Goal: Task Accomplishment & Management: Manage account settings

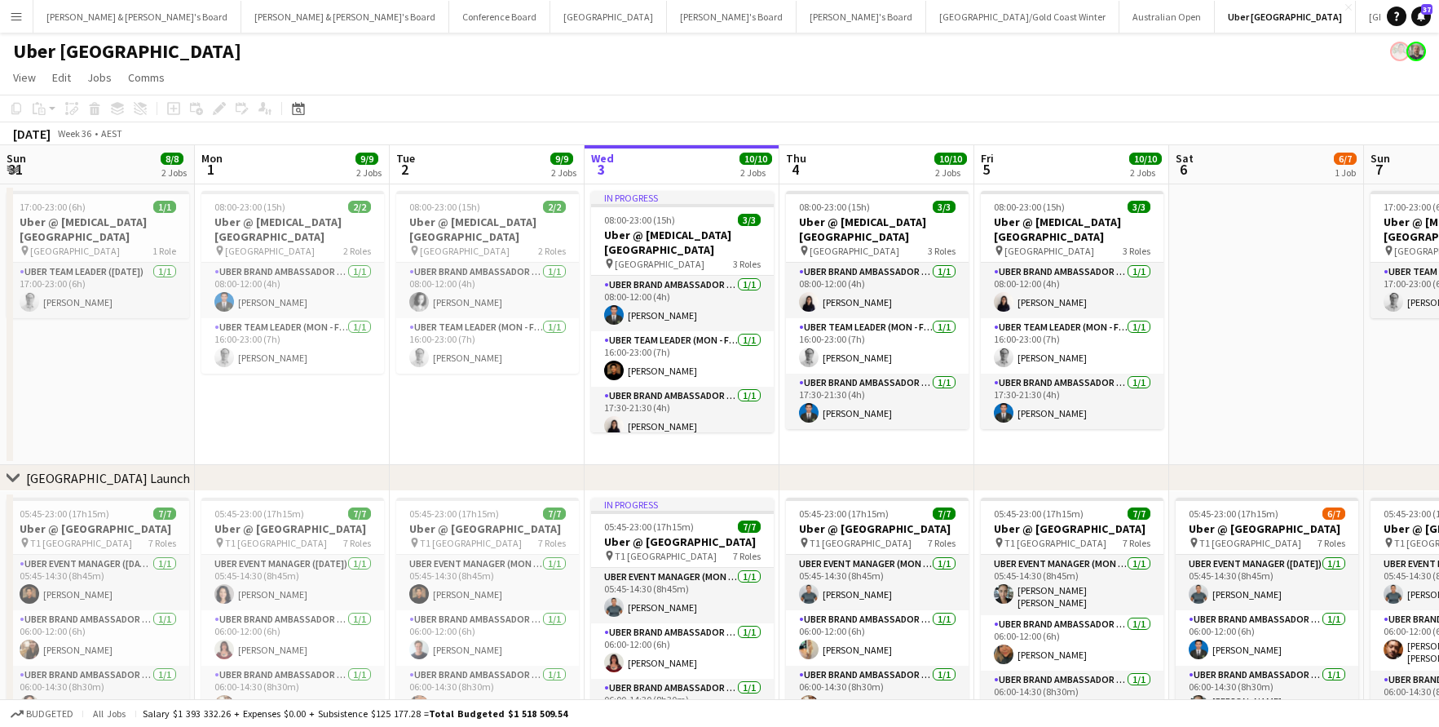
scroll to position [0, 390]
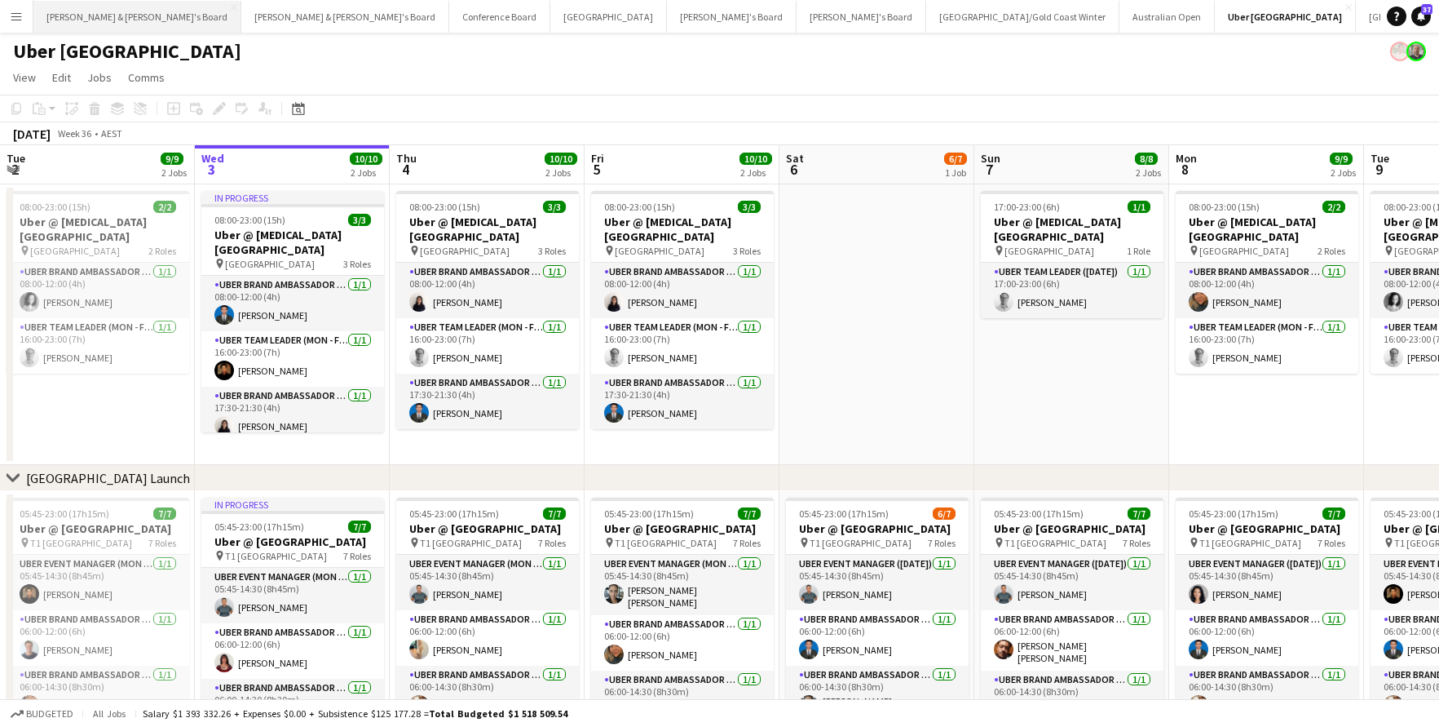
click at [95, 12] on button "[PERSON_NAME] & [PERSON_NAME]'s Board Close" at bounding box center [137, 17] width 208 height 32
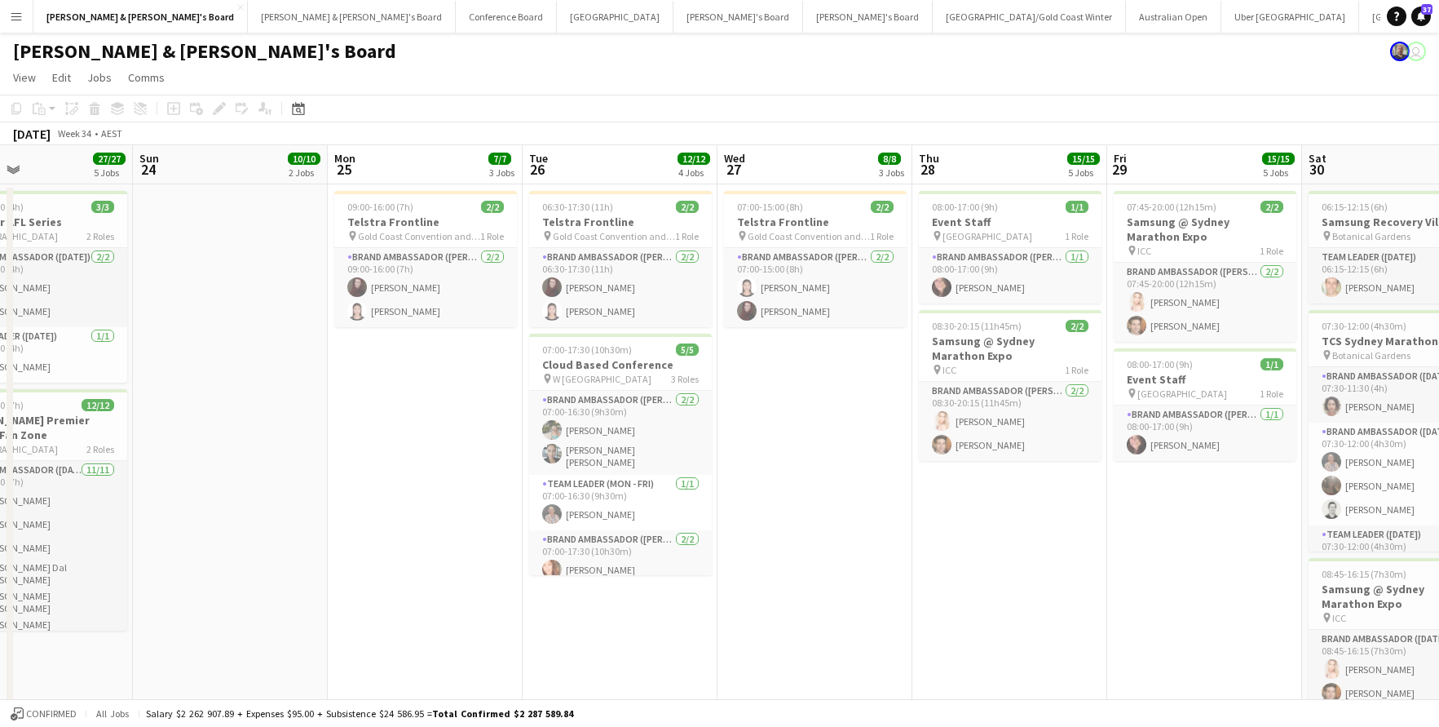
scroll to position [0, 652]
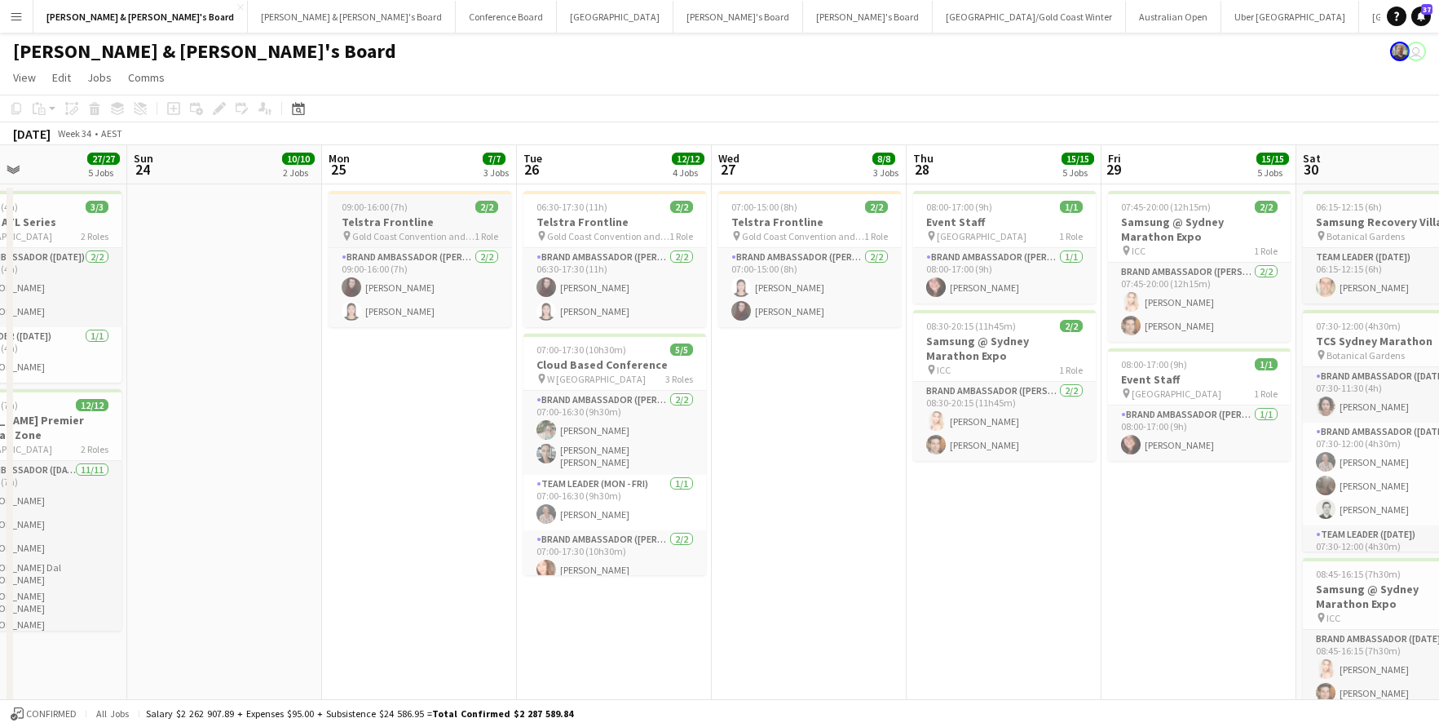
click at [458, 219] on h3 "Telstra Frontline" at bounding box center [420, 221] width 183 height 15
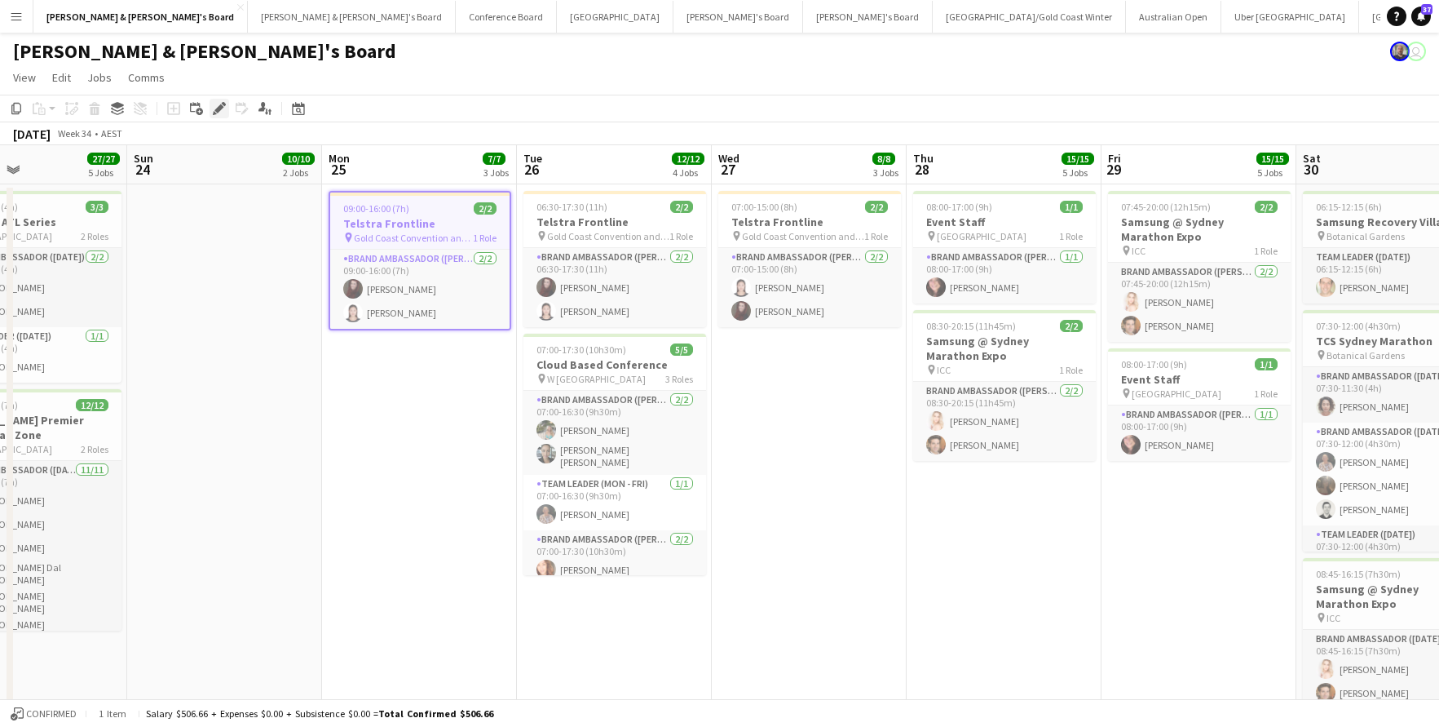
click at [221, 107] on icon at bounding box center [218, 108] width 9 height 9
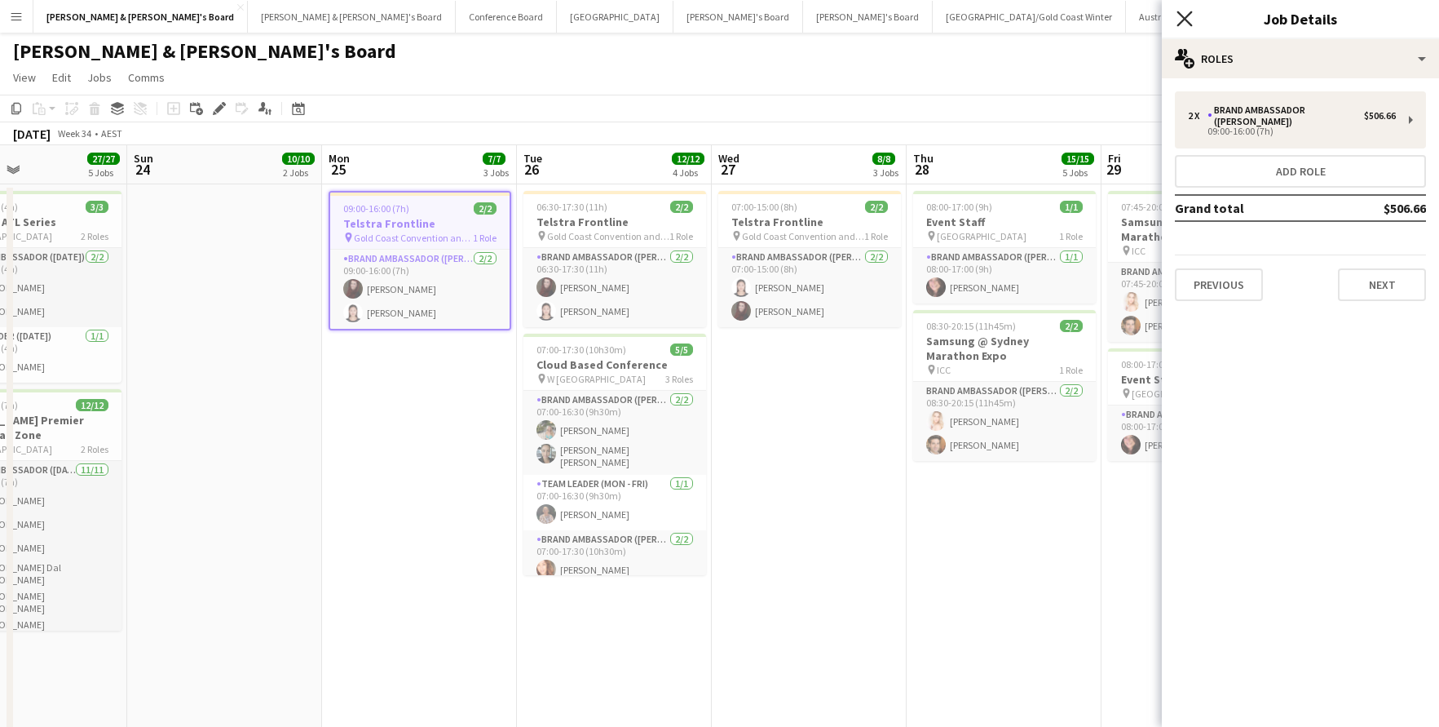
click at [1187, 16] on icon at bounding box center [1184, 18] width 15 height 15
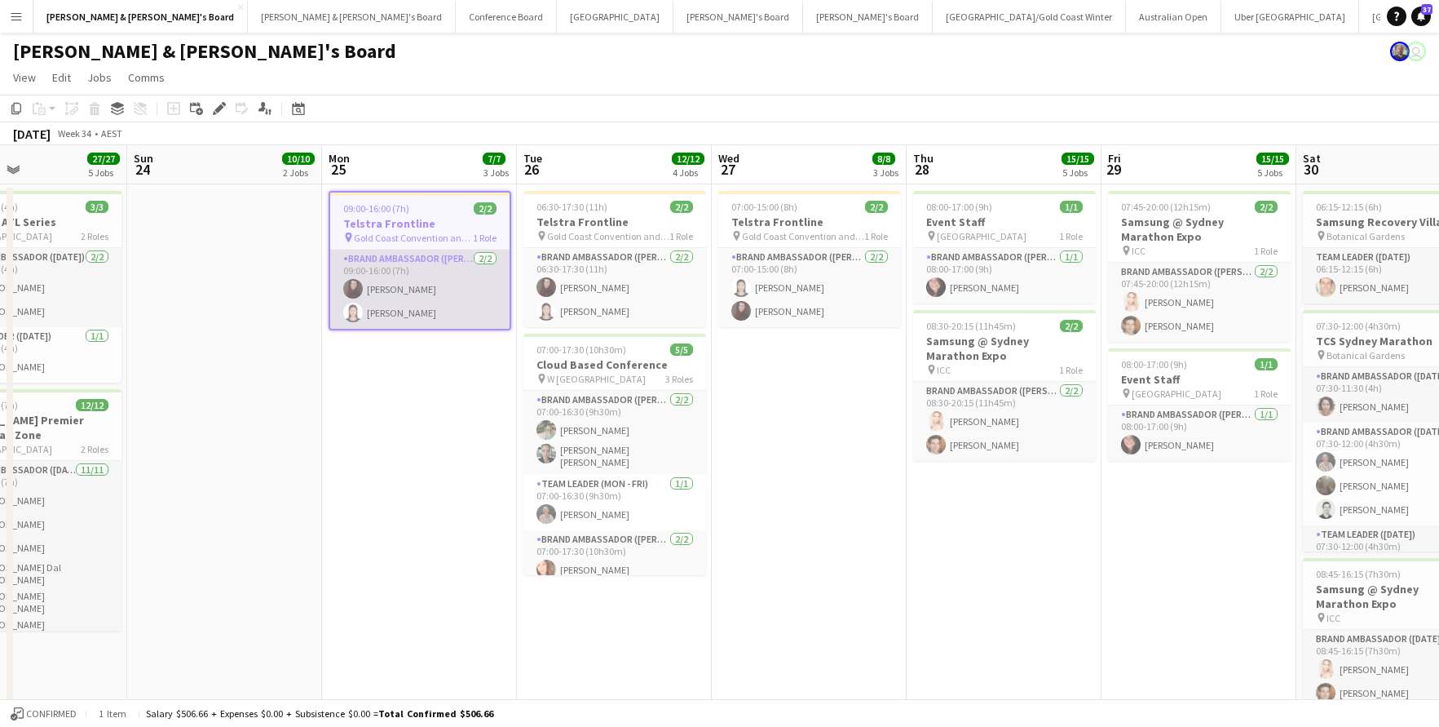
click at [391, 310] on app-card-role "Brand Ambassador (Mon - Fri) [DATE] 09:00-16:00 (7h) [PERSON_NAME] [PERSON_NAME]" at bounding box center [419, 289] width 179 height 79
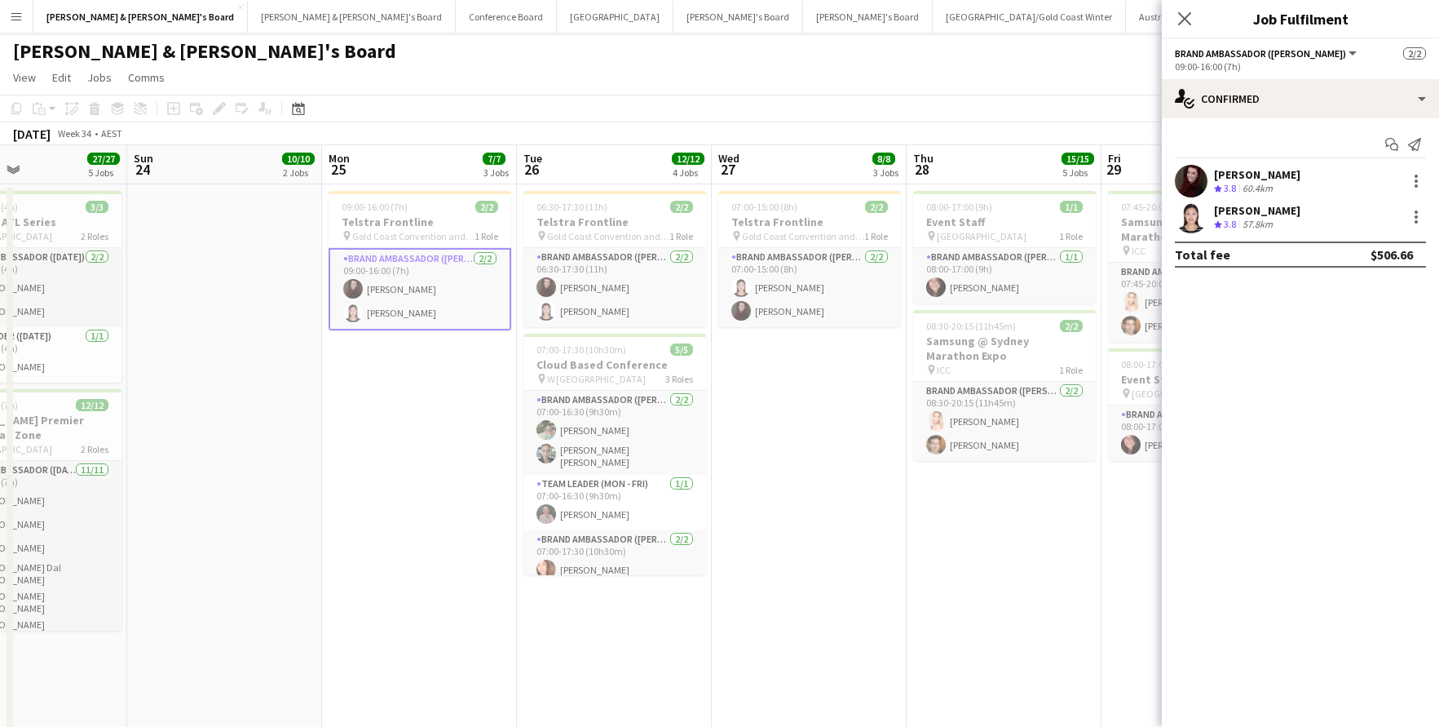
click at [1232, 208] on div "[PERSON_NAME]" at bounding box center [1257, 210] width 86 height 15
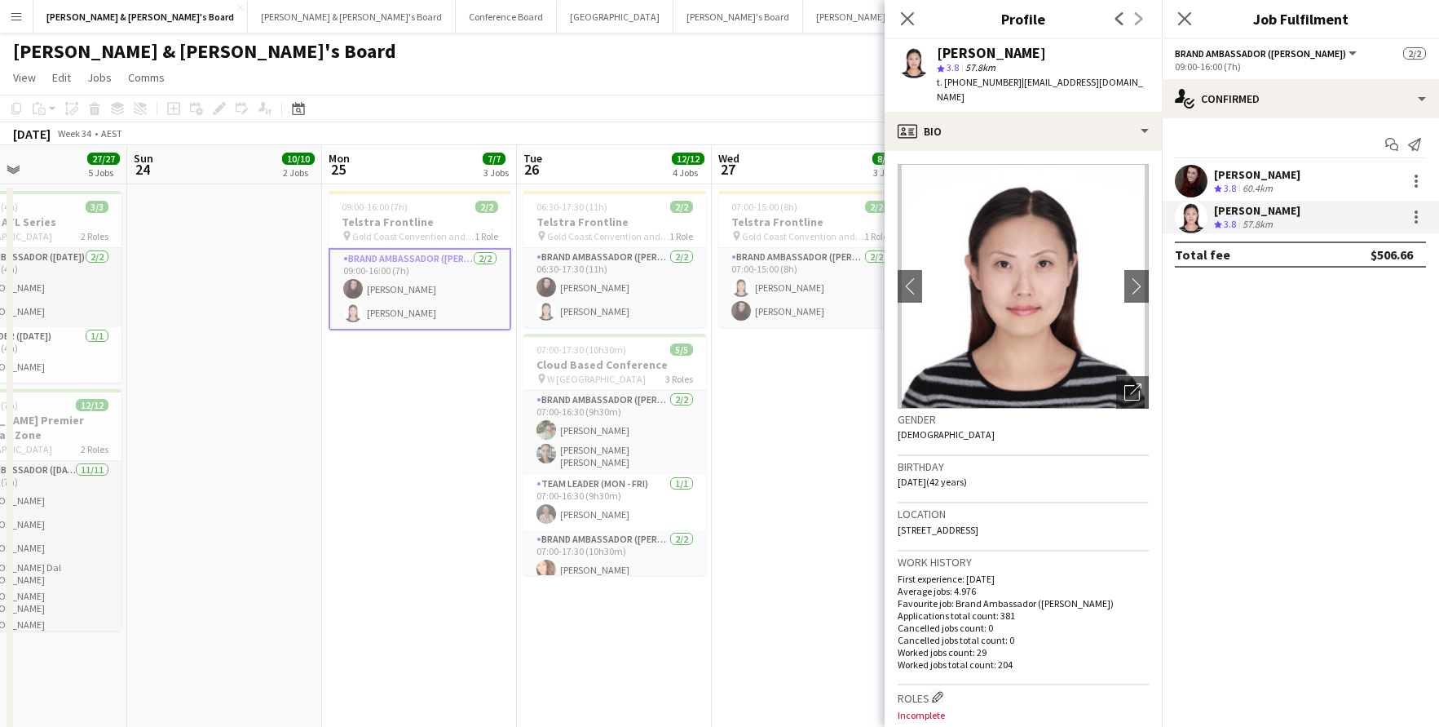
drag, startPoint x: 1089, startPoint y: 82, endPoint x: 1009, endPoint y: 83, distance: 79.9
click at [1009, 83] on div "Jag Wei star 3.8 57.8km t. [PHONE_NUMBER] | [EMAIL_ADDRESS][DOMAIN_NAME]" at bounding box center [1023, 75] width 277 height 73
copy span "[EMAIL_ADDRESS][DOMAIN_NAME]"
click at [909, 20] on icon at bounding box center [907, 18] width 15 height 15
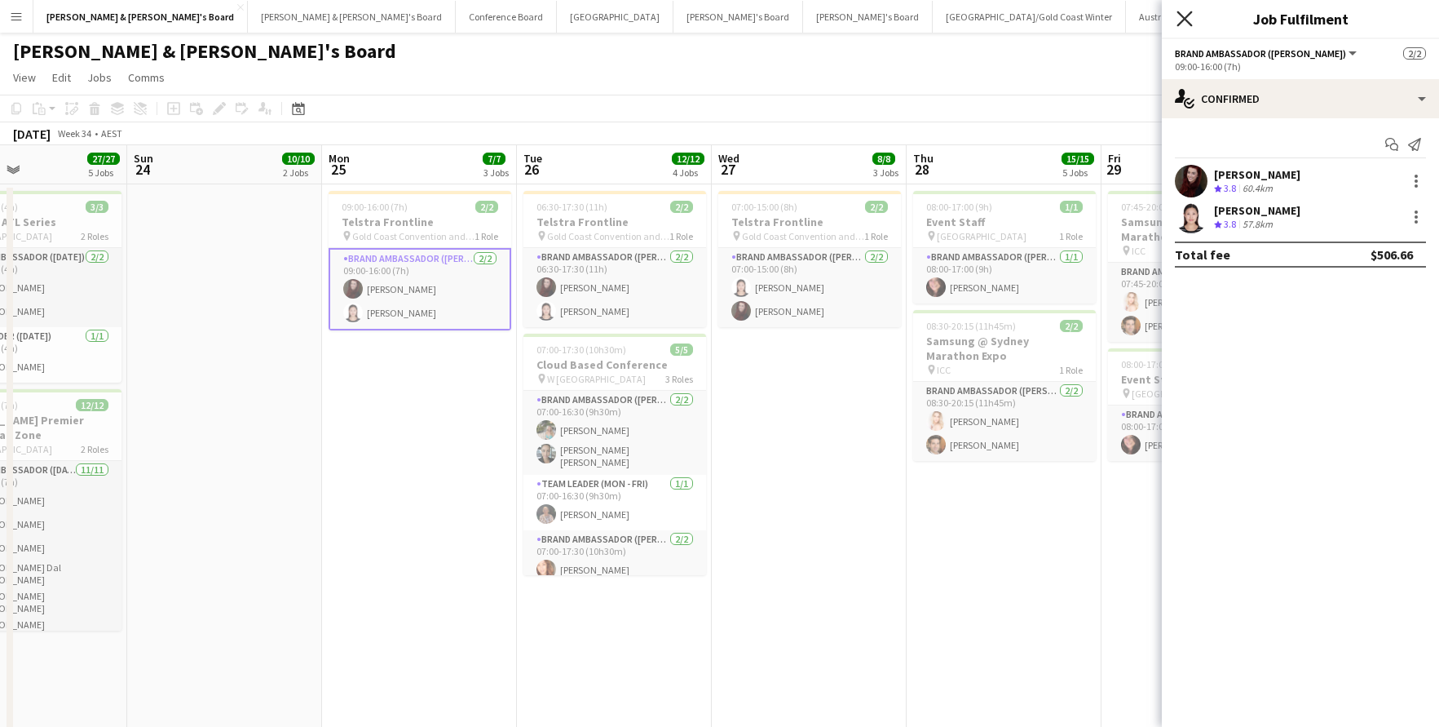
click at [1183, 21] on icon at bounding box center [1184, 18] width 15 height 15
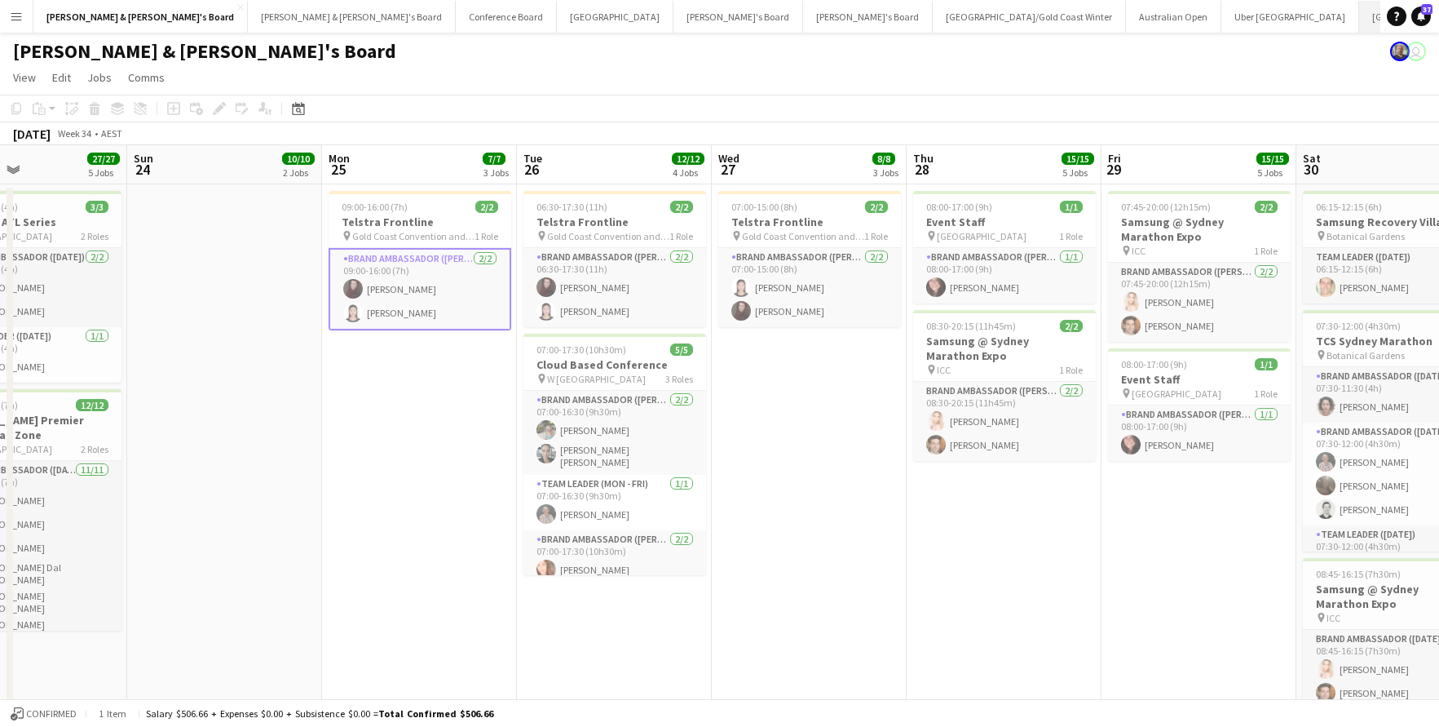
click at [1360, 12] on button "Melbourne Close" at bounding box center [1418, 17] width 117 height 32
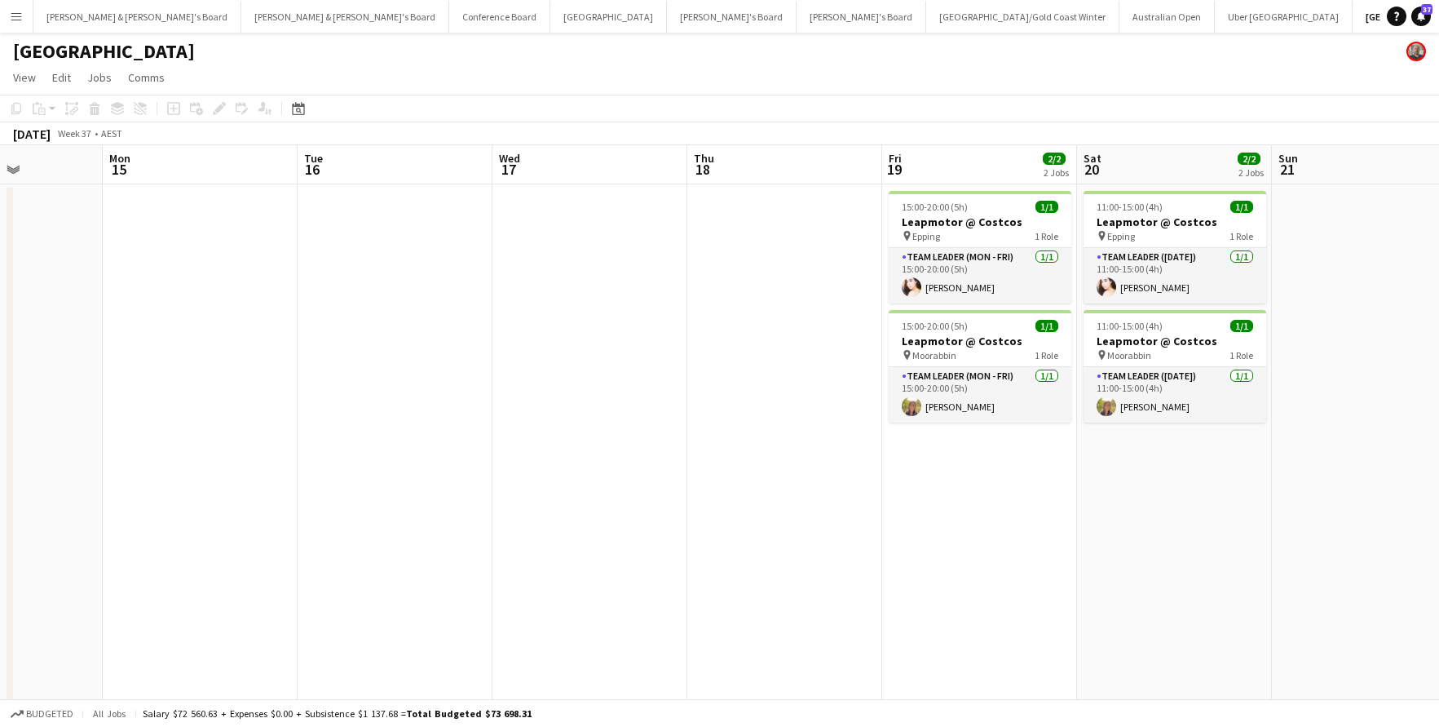
scroll to position [0, 484]
click at [111, 21] on button "[PERSON_NAME] & [PERSON_NAME]'s Board Close" at bounding box center [137, 17] width 208 height 32
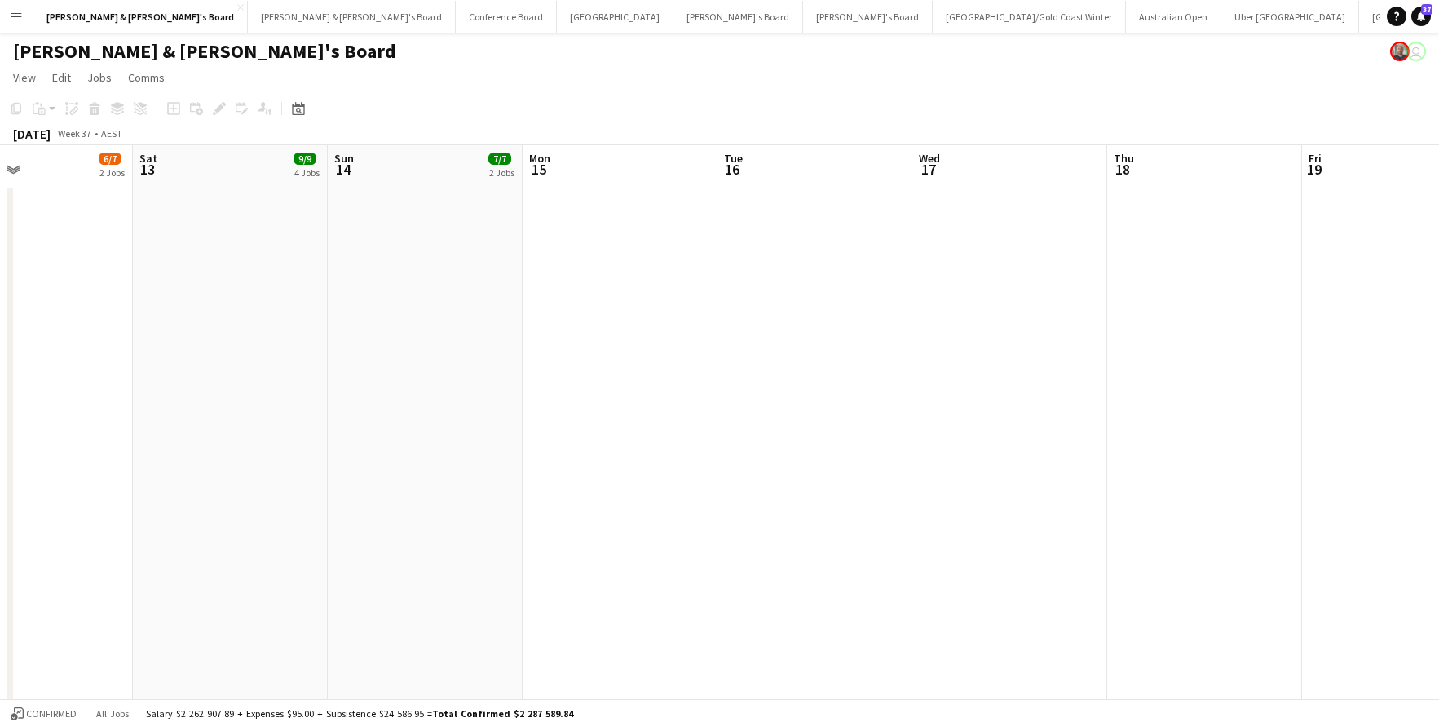
scroll to position [0, 648]
